Goal: Task Accomplishment & Management: Complete application form

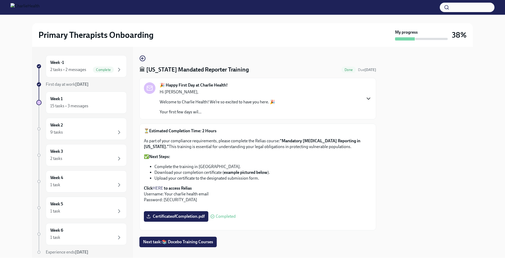
click at [366, 99] on icon "button" at bounding box center [368, 99] width 6 height 6
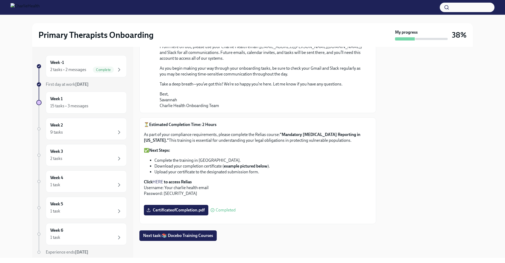
scroll to position [518, 0]
click at [195, 236] on span "Next task : 📚 Docebo Training Courses" at bounding box center [178, 235] width 70 height 5
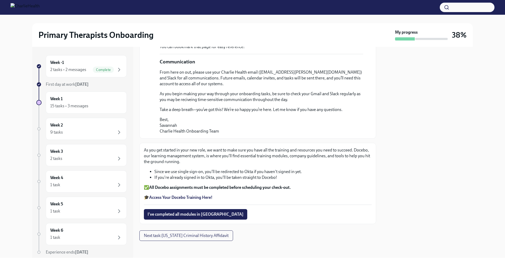
scroll to position [348, 0]
click at [199, 200] on strong "Access Your Docebo Training Here!" at bounding box center [180, 197] width 63 height 5
click at [183, 217] on span "I've completed all modules in [GEOGRAPHIC_DATA]" at bounding box center [196, 214] width 96 height 5
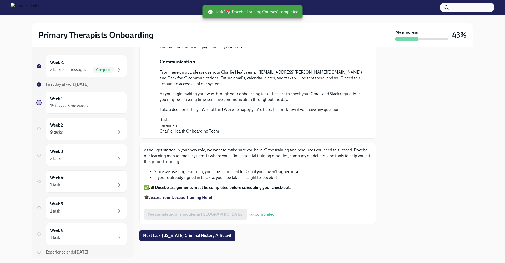
scroll to position [351, 0]
click at [170, 235] on span "Next task : [US_STATE] Criminal History Affidavit" at bounding box center [187, 235] width 88 height 5
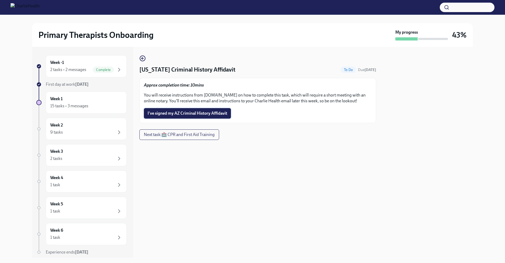
click at [197, 114] on span "I've signed my AZ Criminal History Affidavit" at bounding box center [188, 113] width 80 height 5
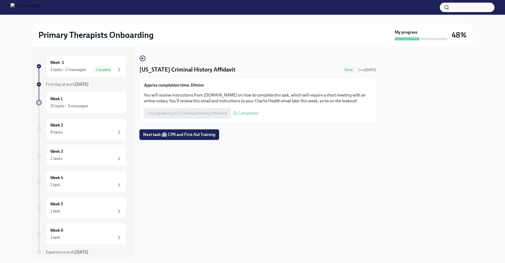
click at [199, 133] on span "Next task : 🏥 CPR and First Aid Training" at bounding box center [179, 134] width 72 height 5
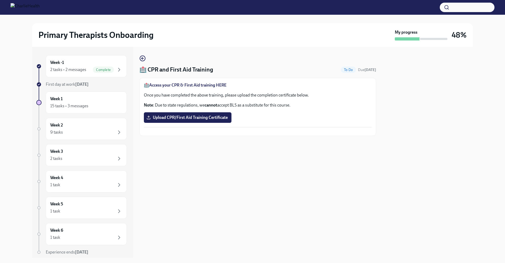
click at [170, 84] on strong "Access your CPR & First Aid training HERE" at bounding box center [187, 85] width 77 height 5
